Goal: Information Seeking & Learning: Learn about a topic

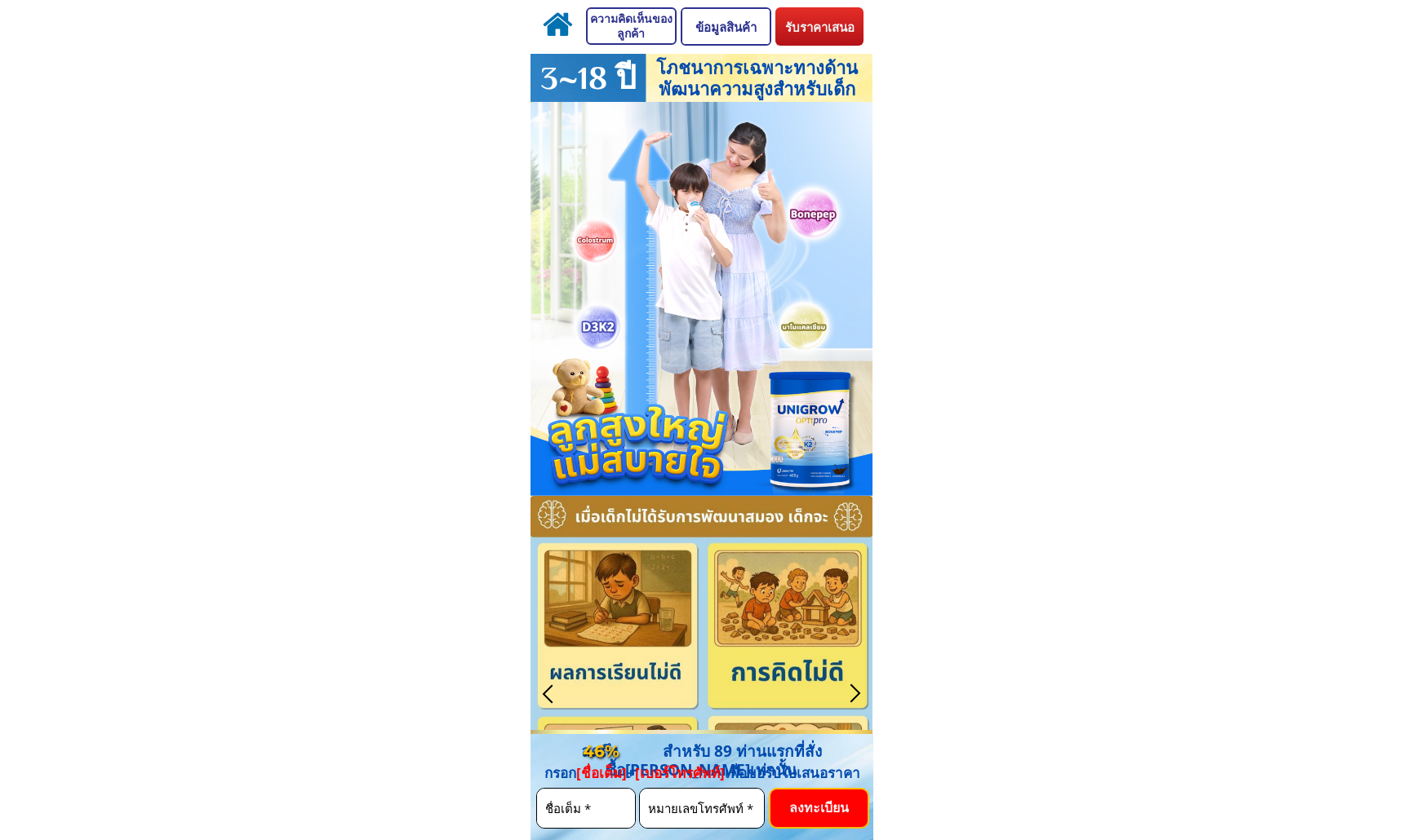
click at [605, 22] on p "ความคิดเห็นของลูกค้า" at bounding box center [630, 26] width 87 height 34
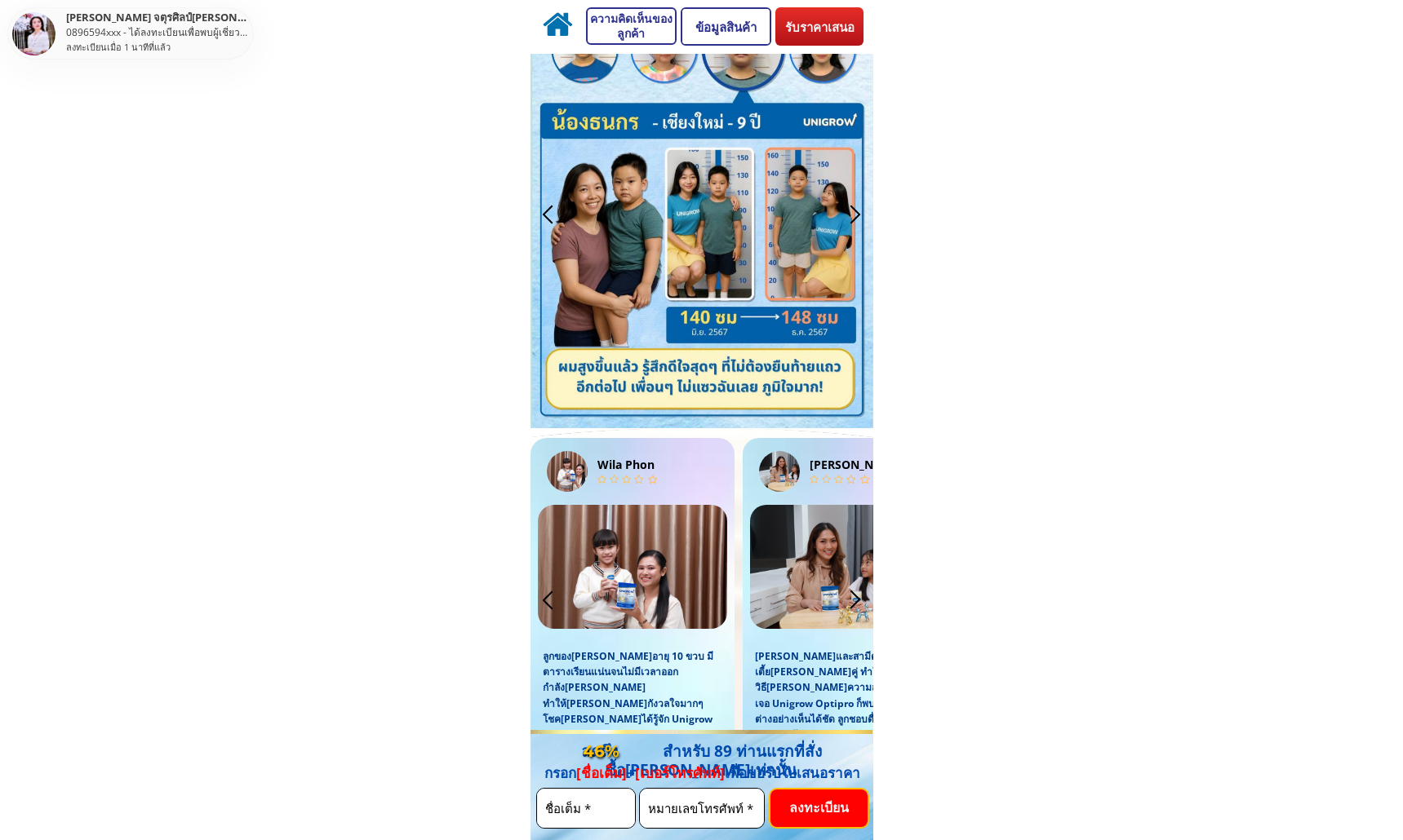
click at [729, 21] on p "ข้อมูลสินค้า" at bounding box center [725, 26] width 87 height 35
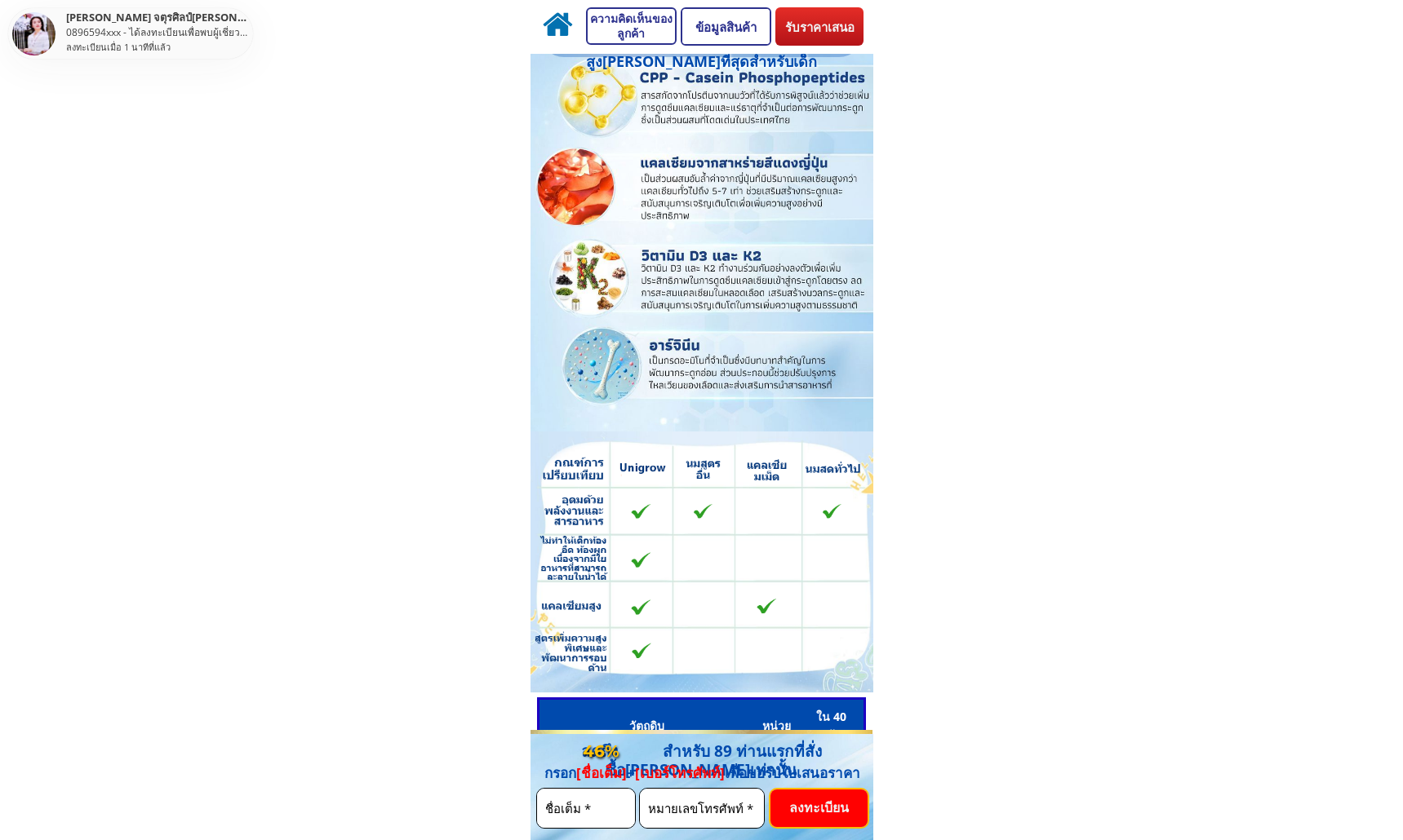
scroll to position [5979, 0]
click at [818, 24] on p "รับราคาเสนอ" at bounding box center [819, 26] width 88 height 39
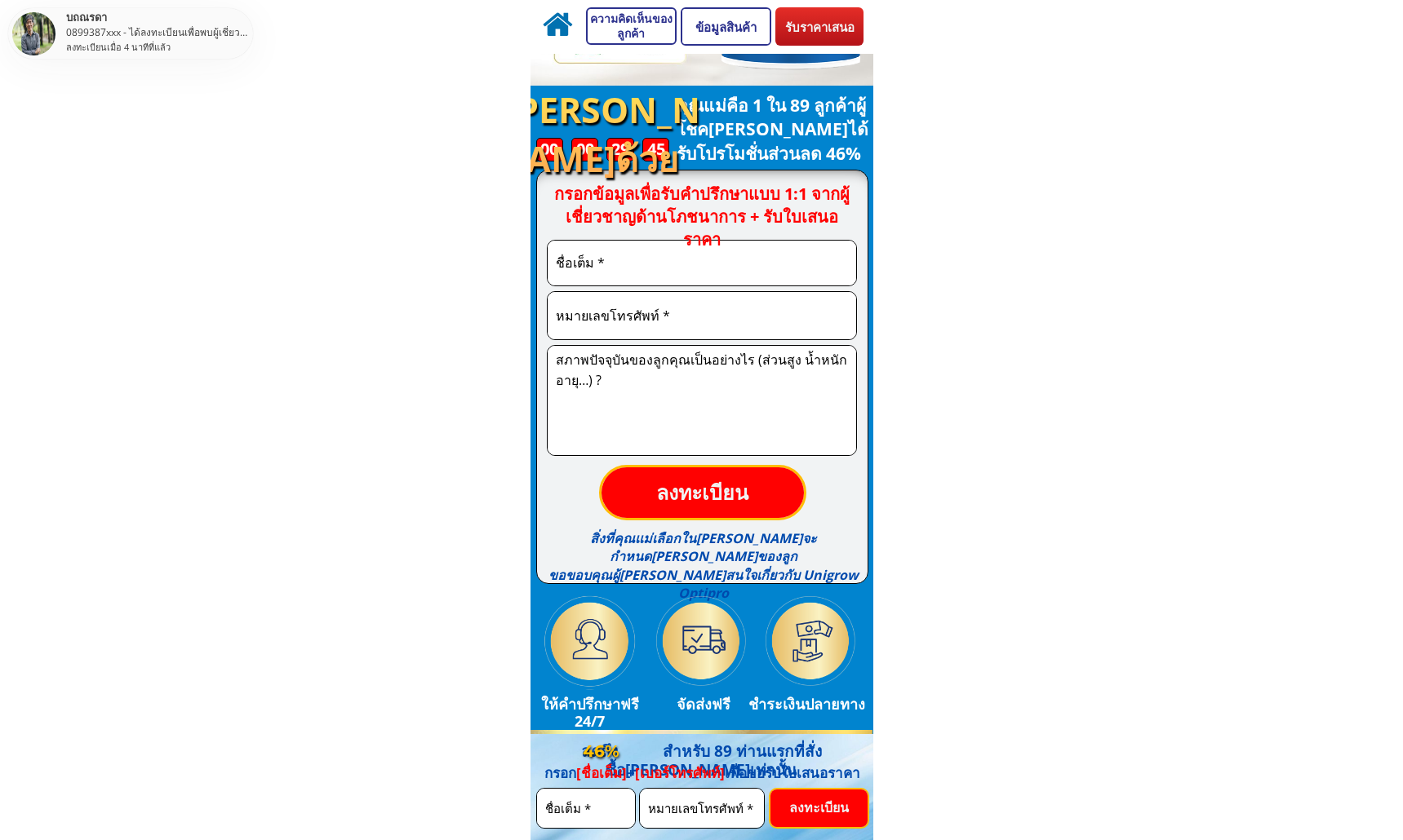
scroll to position [4726, 0]
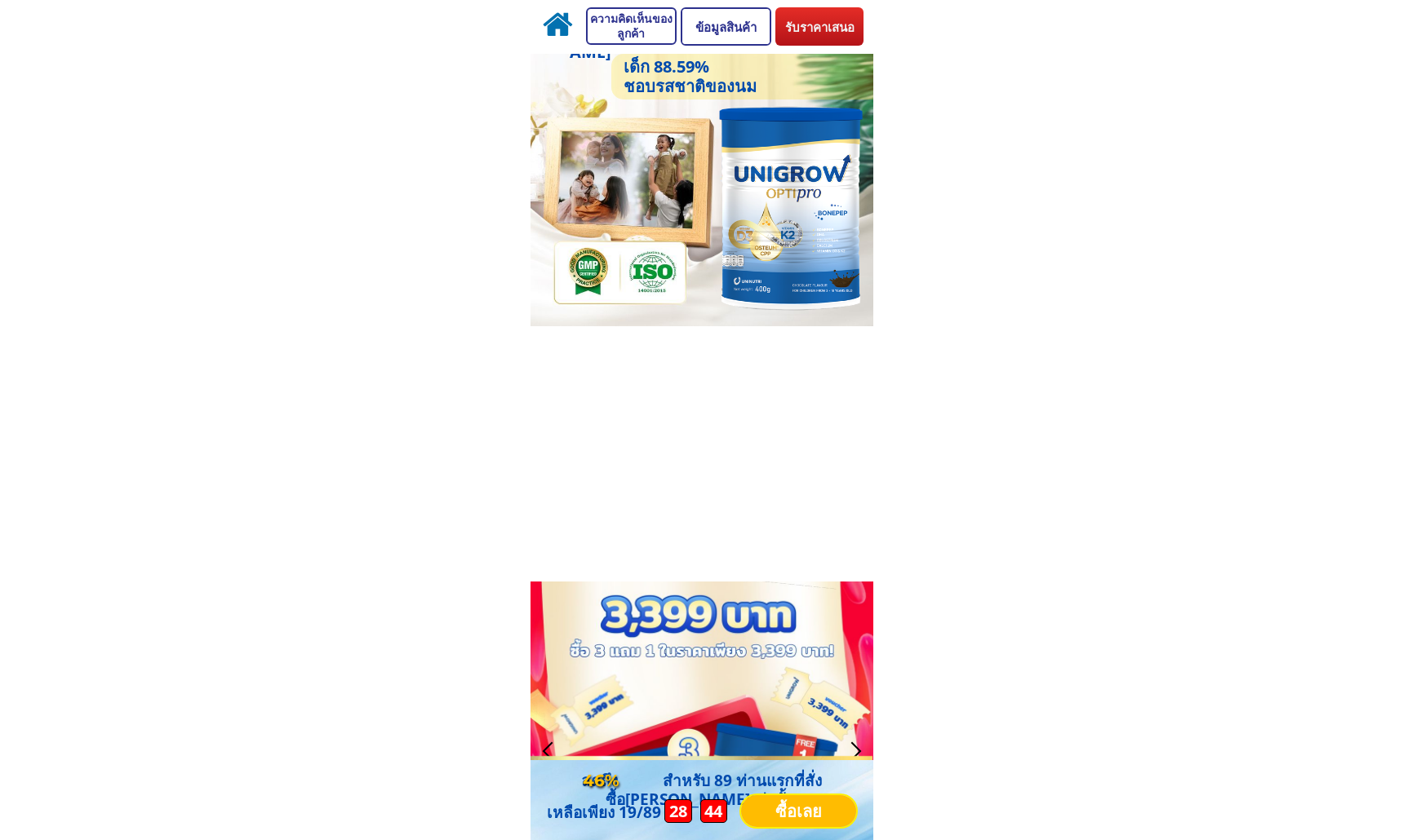
scroll to position [4512, 0]
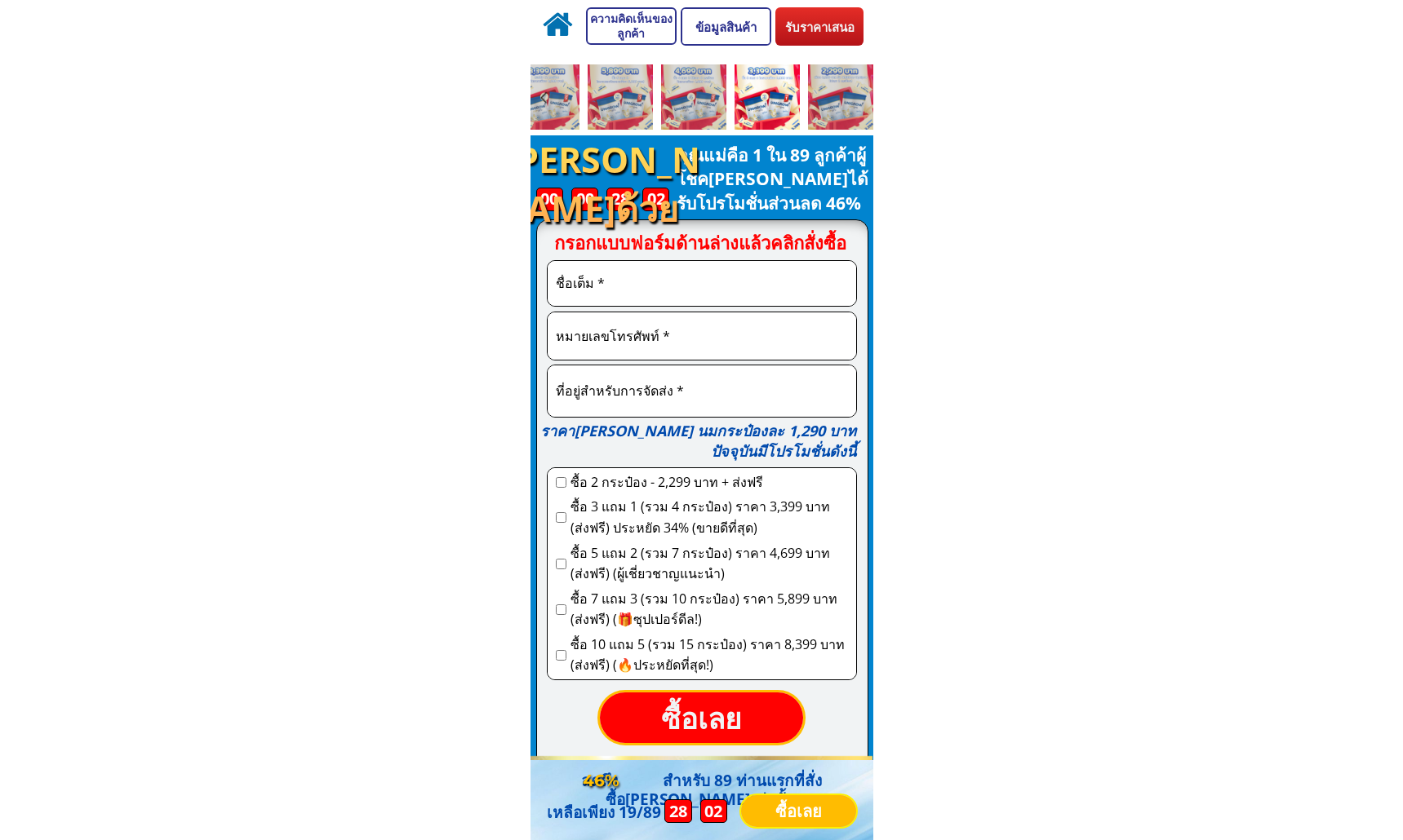
scroll to position [5066, 0]
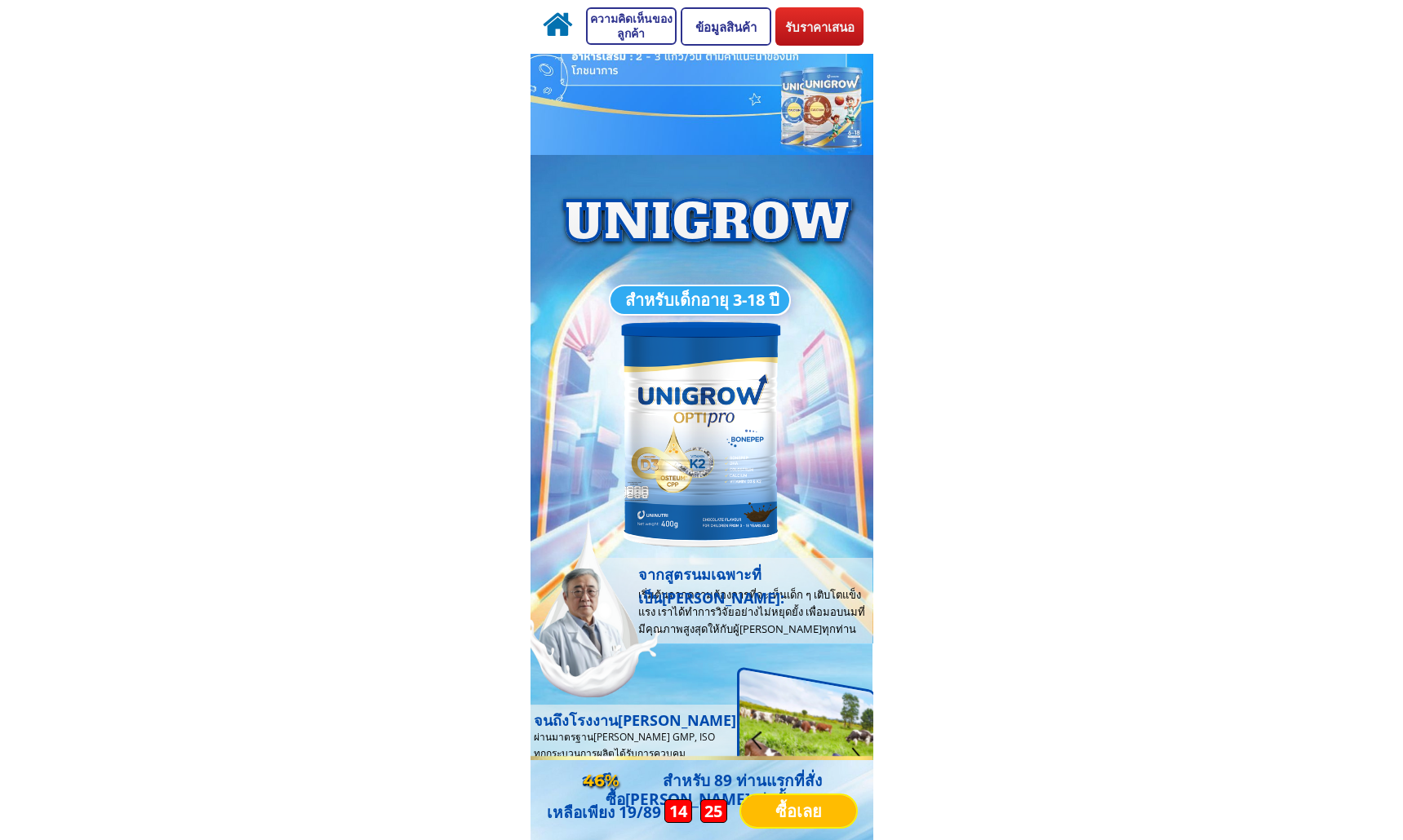
scroll to position [7890, 0]
